Goal: Transaction & Acquisition: Subscribe to service/newsletter

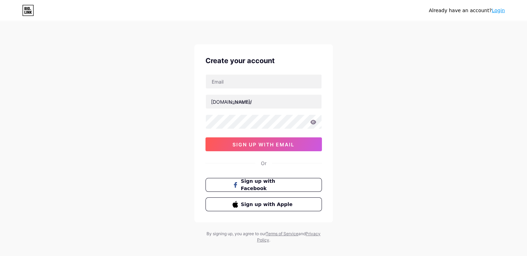
click at [234, 91] on div "[DOMAIN_NAME]/ sign up with email" at bounding box center [264, 112] width 116 height 77
click at [234, 82] on input "text" at bounding box center [264, 82] width 116 height 14
click at [225, 84] on input "text" at bounding box center [264, 82] width 116 height 14
type input "[EMAIL_ADDRESS][DOMAIN_NAME]"
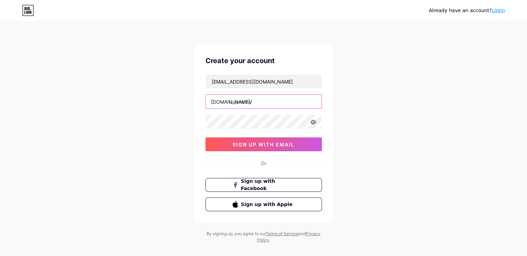
click at [245, 99] on input "text" at bounding box center [264, 102] width 116 height 14
type input "s"
type input "duitngalir"
click at [311, 123] on icon at bounding box center [313, 122] width 6 height 5
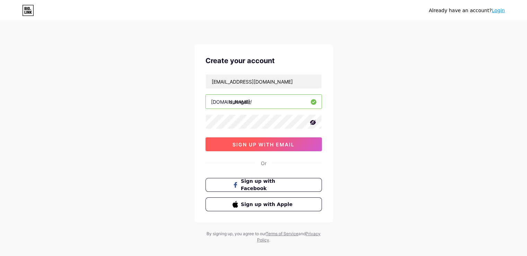
click at [261, 142] on span "sign up with email" at bounding box center [264, 144] width 62 height 6
click at [261, 142] on span at bounding box center [263, 144] width 9 height 9
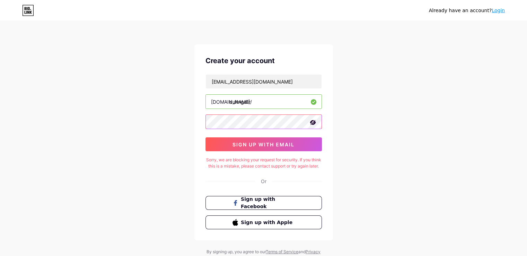
click at [174, 118] on div "Already have an account? Login Create your account [EMAIL_ADDRESS][DOMAIN_NAME]…" at bounding box center [263, 141] width 527 height 283
click at [373, 164] on div "Already have an account? Login Create your account [EMAIL_ADDRESS][DOMAIN_NAME]…" at bounding box center [263, 141] width 527 height 283
click at [259, 147] on button "sign up with email" at bounding box center [264, 144] width 116 height 14
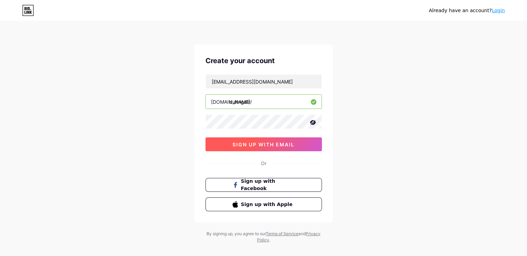
click at [247, 140] on button "sign up with email" at bounding box center [264, 144] width 116 height 14
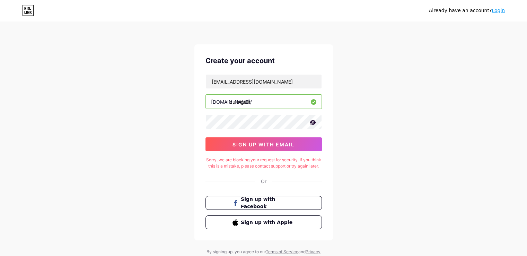
click at [394, 167] on div "Already have an account? Login Create your account [EMAIL_ADDRESS][DOMAIN_NAME]…" at bounding box center [263, 141] width 527 height 283
